Goal: Check status

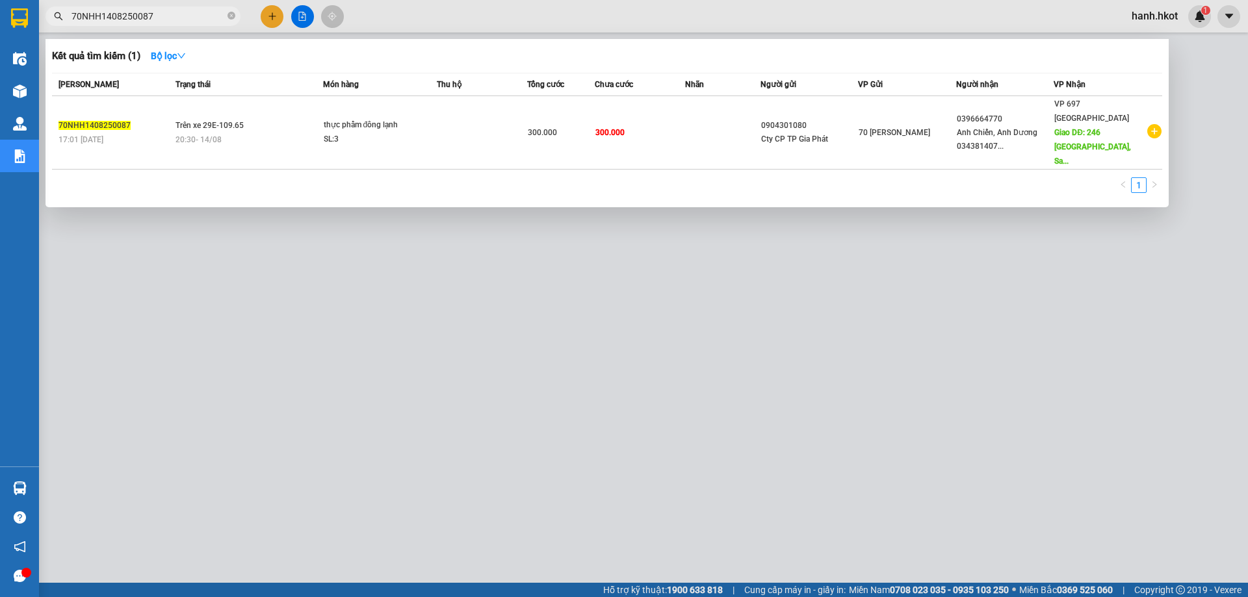
click at [202, 16] on input "70NHH1408250087" at bounding box center [148, 16] width 153 height 14
click at [236, 17] on span "70NHH1408250087" at bounding box center [143, 17] width 195 height 20
click at [228, 14] on icon "close-circle" at bounding box center [232, 16] width 8 height 8
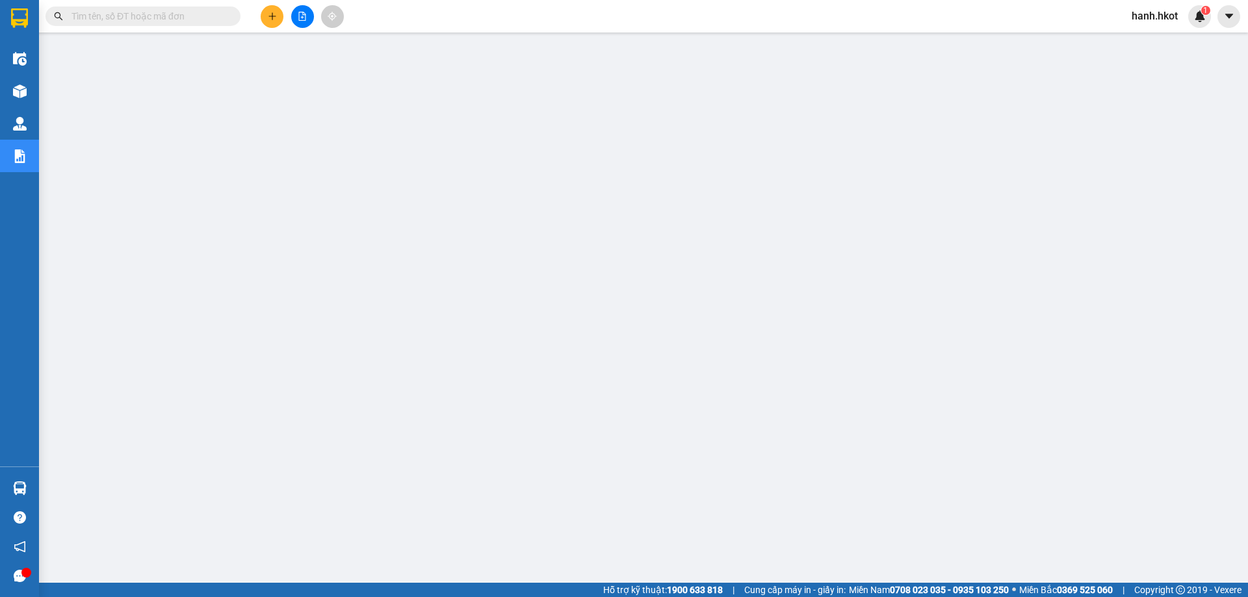
click at [193, 20] on input "text" at bounding box center [148, 16] width 153 height 14
paste input "0"
type input "0"
click at [233, 15] on icon "close-circle" at bounding box center [232, 16] width 8 height 8
click at [173, 15] on input "text" at bounding box center [148, 16] width 153 height 14
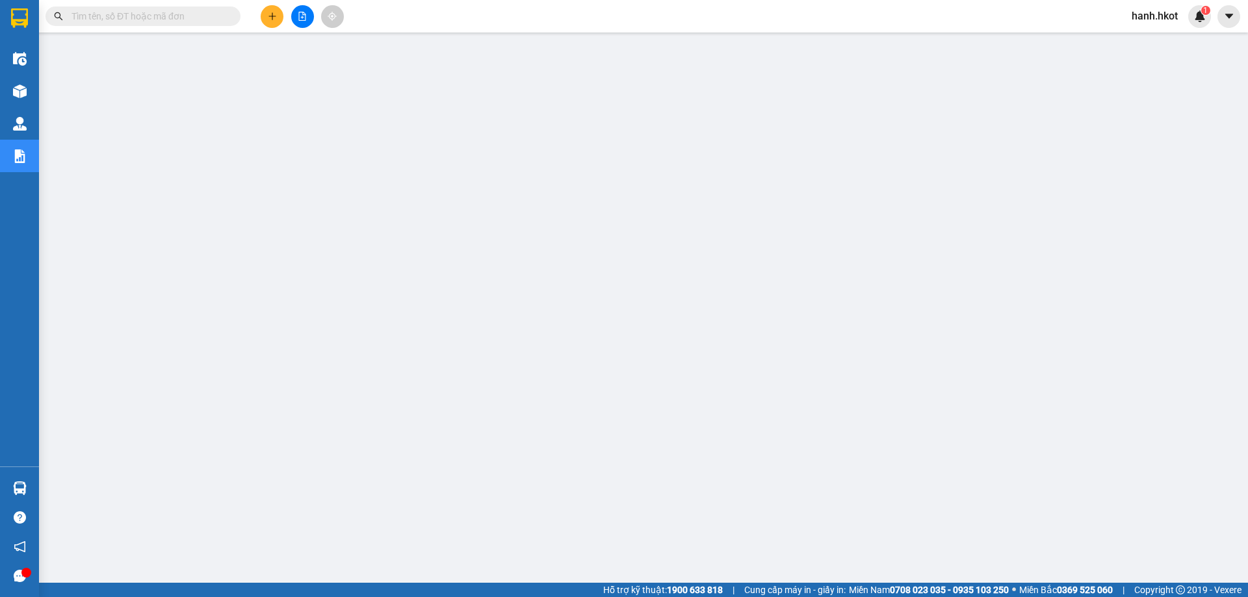
paste input "0"
type input "0"
drag, startPoint x: 216, startPoint y: 22, endPoint x: 231, endPoint y: 22, distance: 15.0
click at [222, 22] on input "0" at bounding box center [148, 16] width 153 height 14
click at [232, 22] on span at bounding box center [232, 16] width 8 height 12
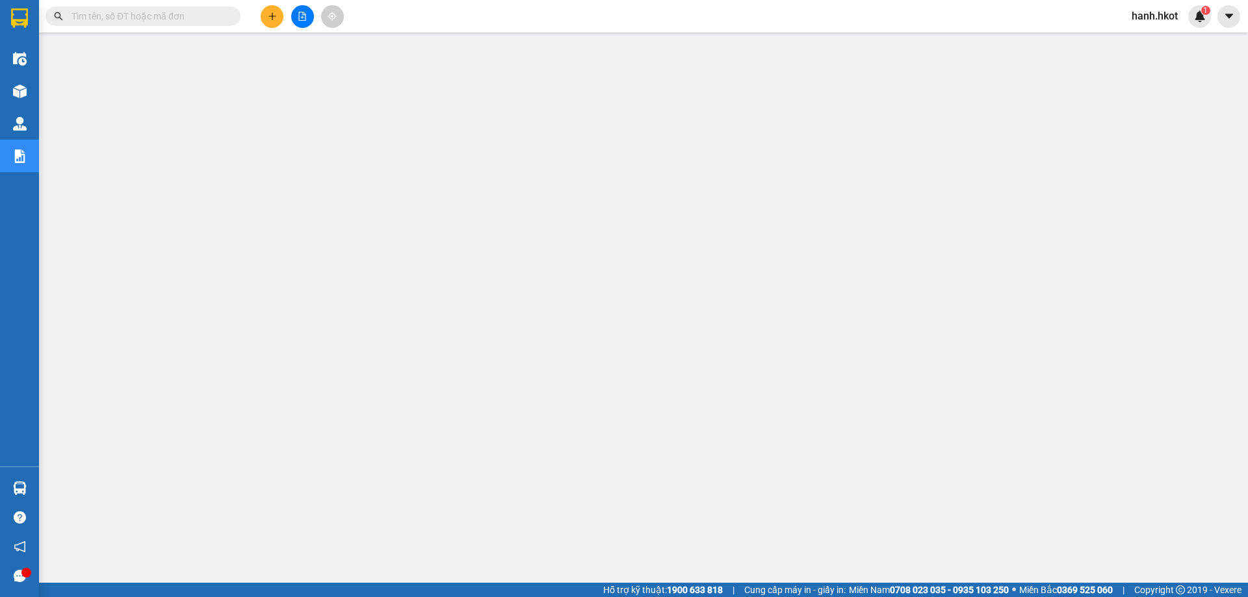
click at [161, 28] on div "Kết quả tìm kiếm ( 1 ) Bộ lọc Mã ĐH Trạng thái Món hàng Thu hộ Tổng cước Chưa c…" at bounding box center [624, 16] width 1248 height 33
click at [161, 18] on input "text" at bounding box center [148, 16] width 153 height 14
paste input "70NHH0608250042"
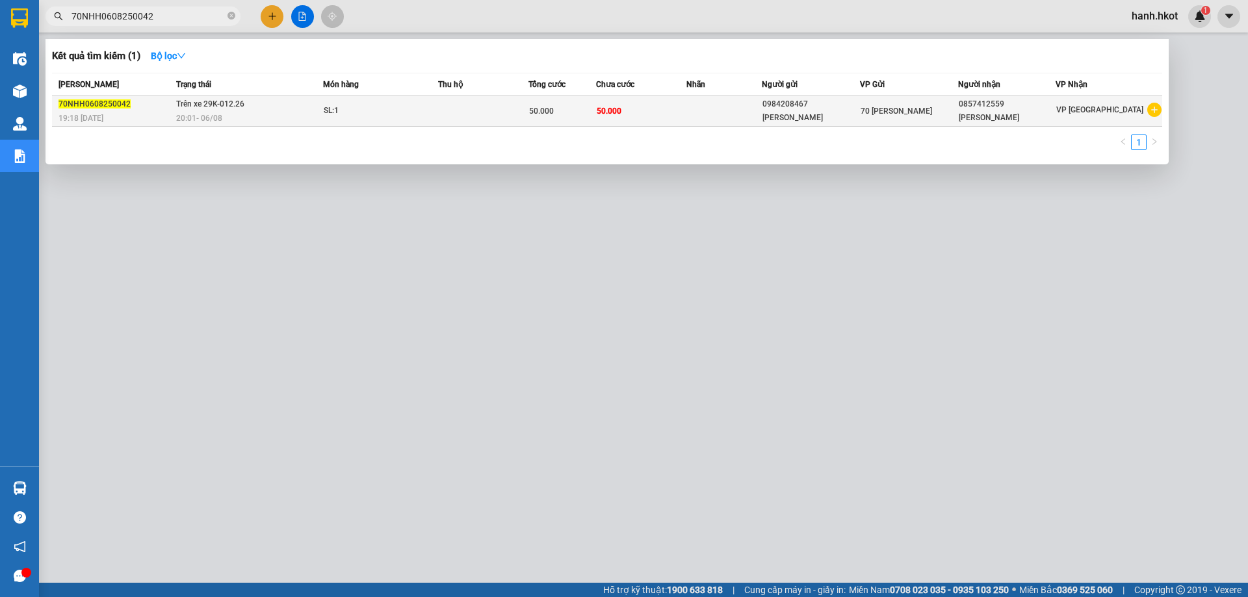
type input "70NHH0608250042"
click at [345, 107] on div "SL: 1" at bounding box center [373, 111] width 98 height 14
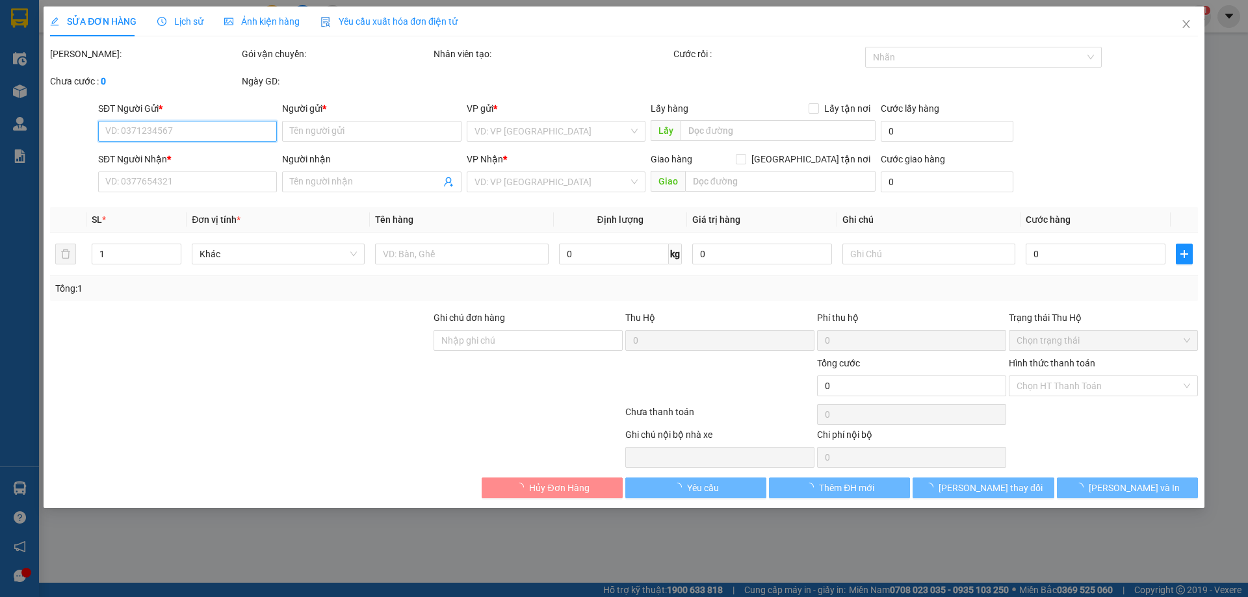
type input "0984208467"
type input "[PERSON_NAME]"
type input "0857412559"
type input "[PERSON_NAME]"
type input "50.000"
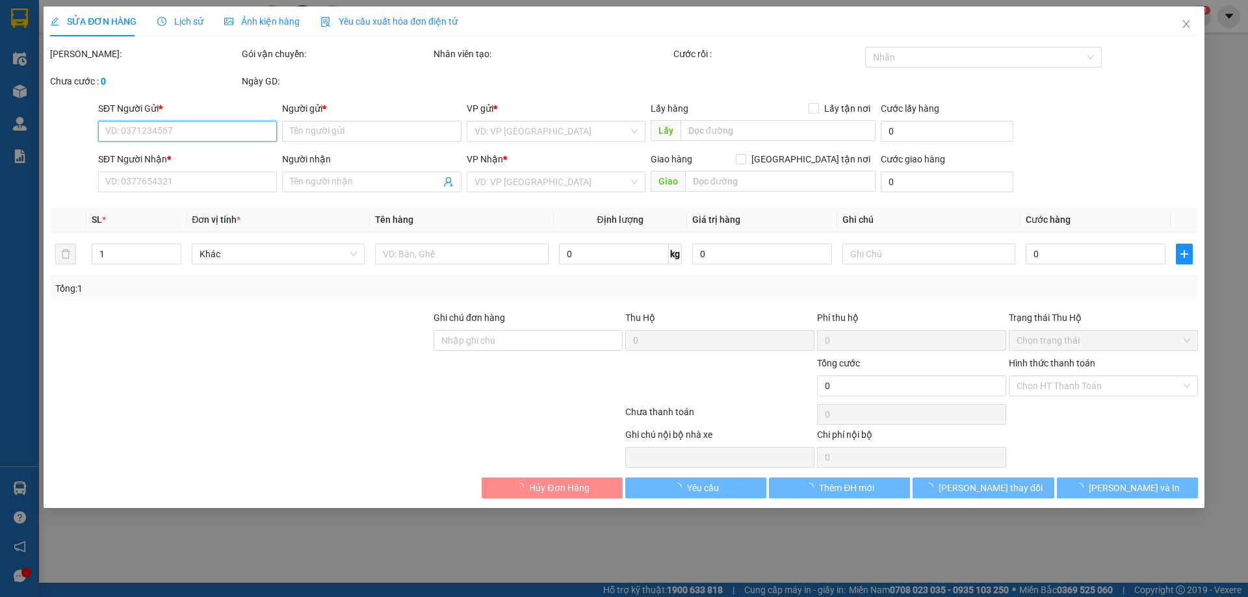
type input "50.000"
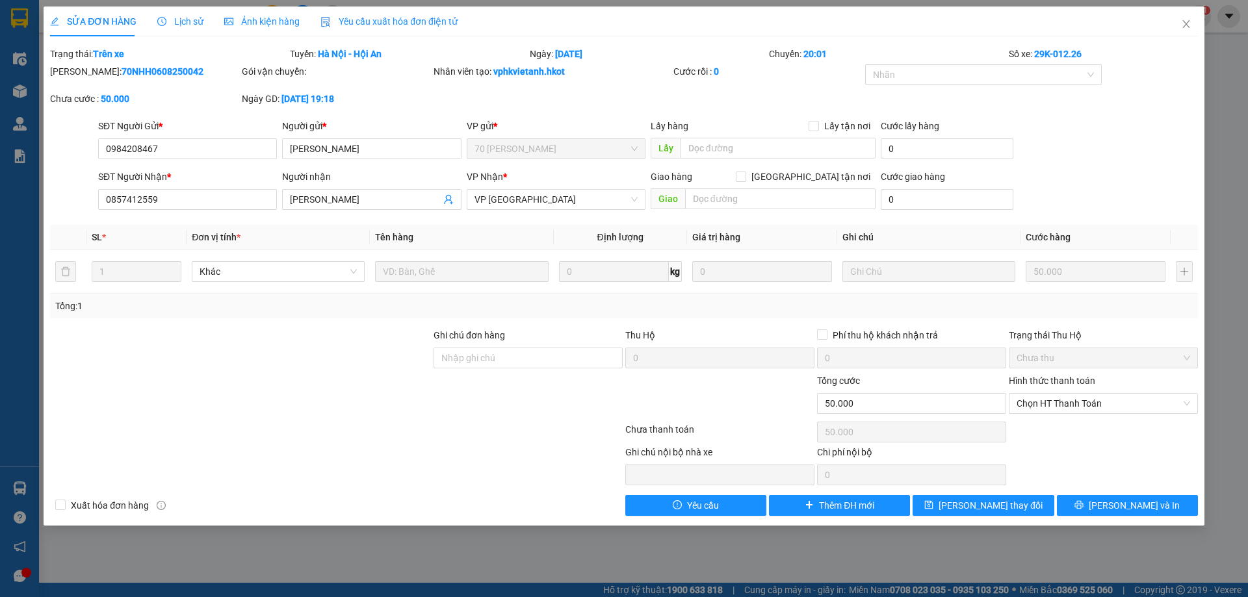
click at [174, 20] on span "Lịch sử" at bounding box center [180, 21] width 46 height 10
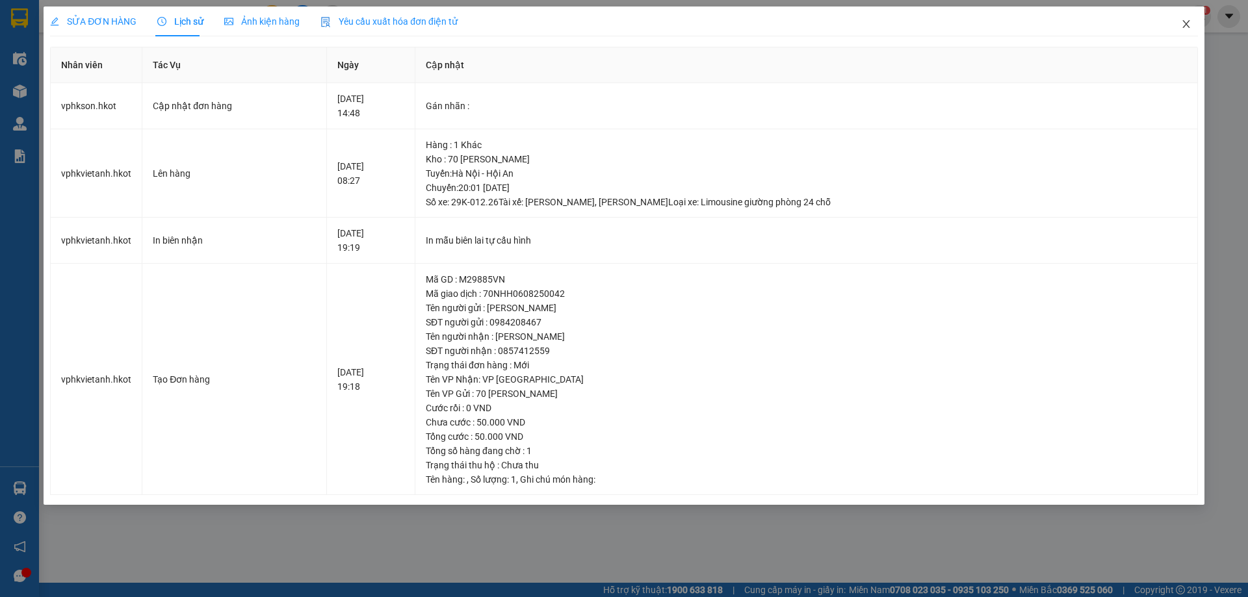
click at [1188, 27] on icon "close" at bounding box center [1186, 24] width 7 height 8
